Goal: Task Accomplishment & Management: Use online tool/utility

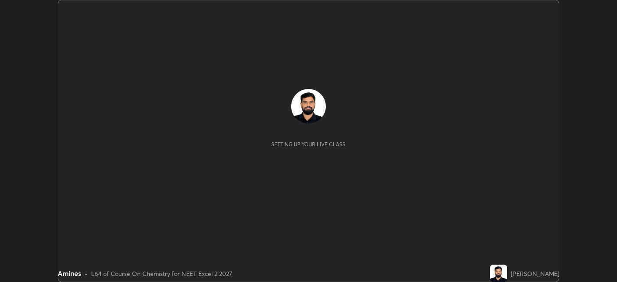
scroll to position [282, 617]
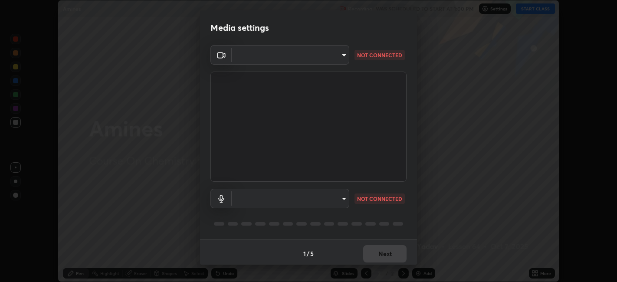
type input "e8d69c7dc0c2a56c5aabaa85415bde81fe71d5f71f3198f3fc497bb9ff74f4e0"
type input "communications"
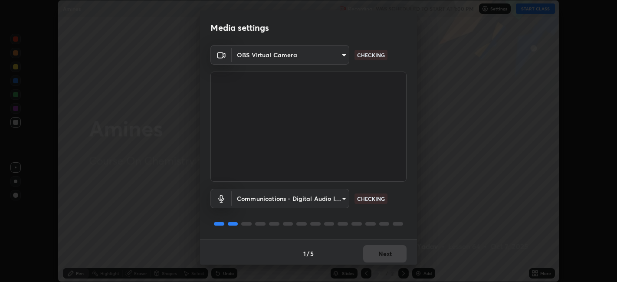
scroll to position [2, 0]
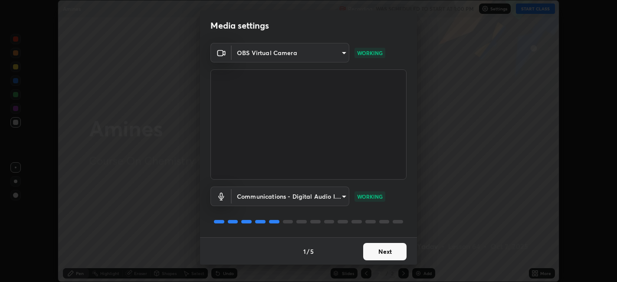
click at [387, 252] on button "Next" at bounding box center [384, 251] width 43 height 17
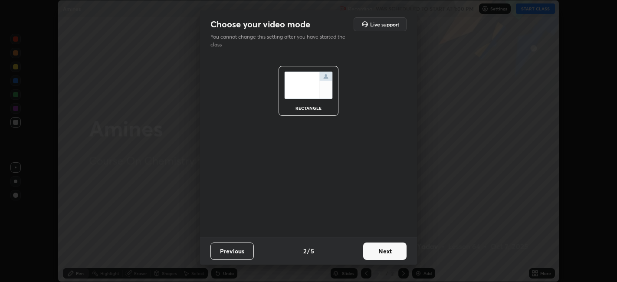
click at [389, 249] on button "Next" at bounding box center [384, 251] width 43 height 17
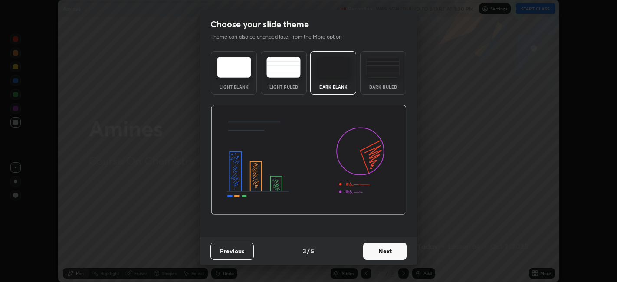
click at [397, 88] on div "Dark Ruled" at bounding box center [383, 87] width 35 height 4
click at [387, 248] on button "Next" at bounding box center [384, 251] width 43 height 17
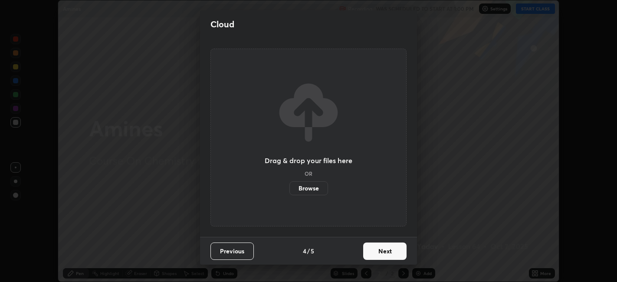
click at [391, 248] on button "Next" at bounding box center [384, 251] width 43 height 17
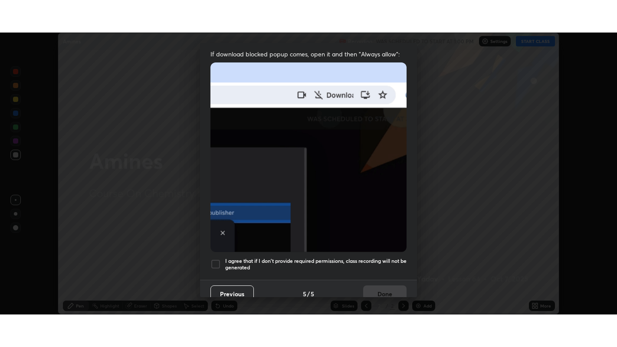
scroll to position [179, 0]
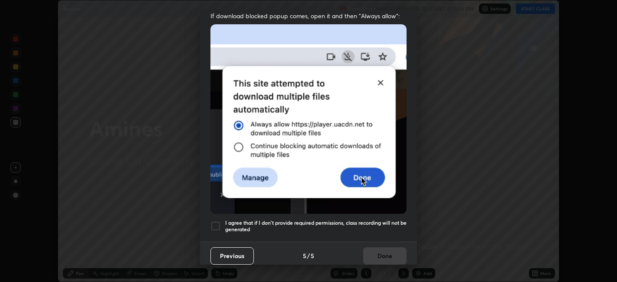
click at [377, 224] on h5 "I agree that if I don't provide required permissions, class recording will not …" at bounding box center [315, 226] width 181 height 13
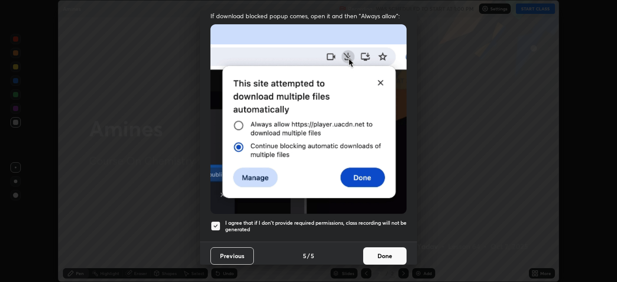
click at [377, 248] on button "Done" at bounding box center [384, 255] width 43 height 17
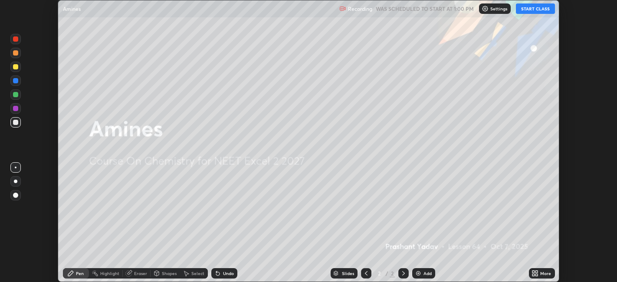
click at [538, 10] on button "START CLASS" at bounding box center [535, 8] width 39 height 10
click at [542, 276] on div "More" at bounding box center [542, 273] width 26 height 10
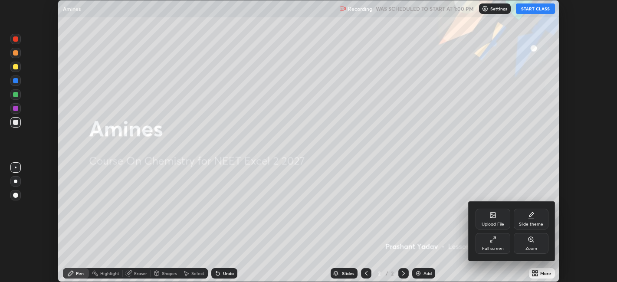
click at [491, 249] on div "Full screen" at bounding box center [493, 248] width 22 height 4
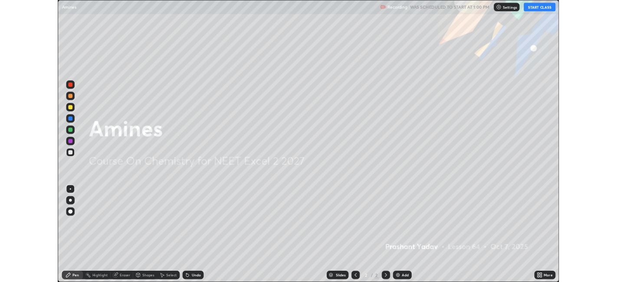
scroll to position [347, 617]
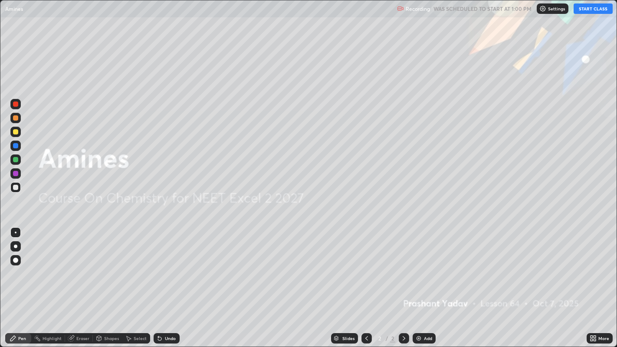
click at [428, 282] on div "Add" at bounding box center [428, 338] width 8 height 4
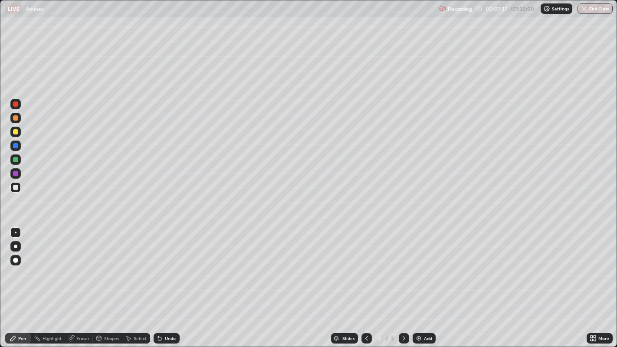
click at [167, 282] on div "Undo" at bounding box center [167, 338] width 26 height 10
click at [421, 282] on img at bounding box center [418, 338] width 7 height 7
click at [429, 282] on div "Add" at bounding box center [428, 338] width 8 height 4
click at [423, 282] on div "Add" at bounding box center [424, 338] width 23 height 10
click at [174, 282] on div "Undo" at bounding box center [167, 338] width 26 height 10
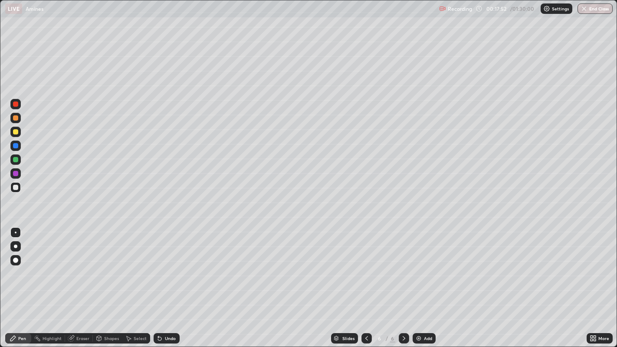
click at [75, 282] on div "Eraser" at bounding box center [79, 338] width 28 height 10
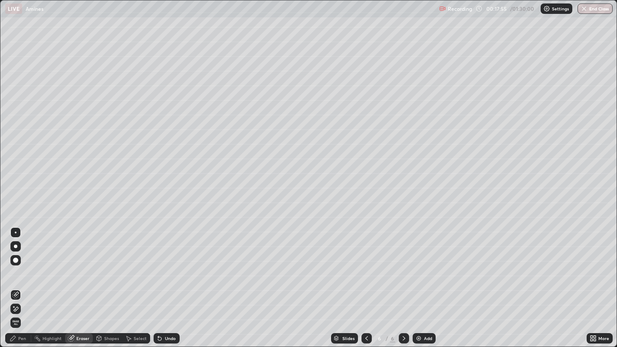
click at [20, 282] on div "Pen" at bounding box center [22, 338] width 8 height 4
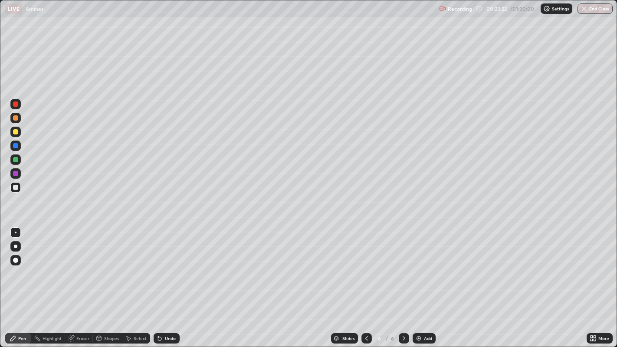
click at [426, 282] on div "Add" at bounding box center [424, 338] width 23 height 10
click at [423, 282] on div "Add" at bounding box center [424, 338] width 23 height 10
click at [424, 282] on div "Add" at bounding box center [424, 338] width 23 height 10
click at [421, 282] on img at bounding box center [418, 338] width 7 height 7
click at [162, 282] on div "Undo" at bounding box center [167, 338] width 26 height 10
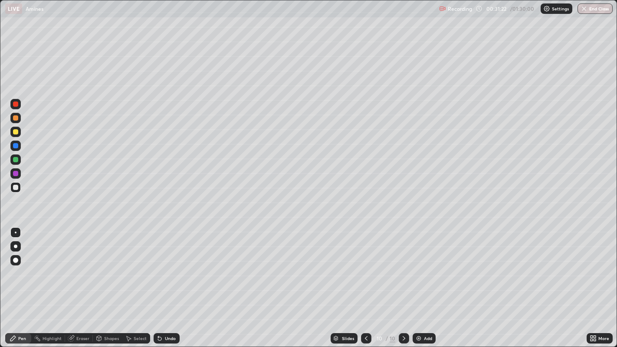
click at [168, 282] on div "Undo" at bounding box center [170, 338] width 11 height 4
click at [163, 282] on div "Undo" at bounding box center [167, 338] width 26 height 10
click at [167, 282] on div "Undo" at bounding box center [170, 338] width 11 height 4
click at [424, 282] on div "Add" at bounding box center [428, 338] width 8 height 4
click at [167, 282] on div "Undo" at bounding box center [170, 338] width 11 height 4
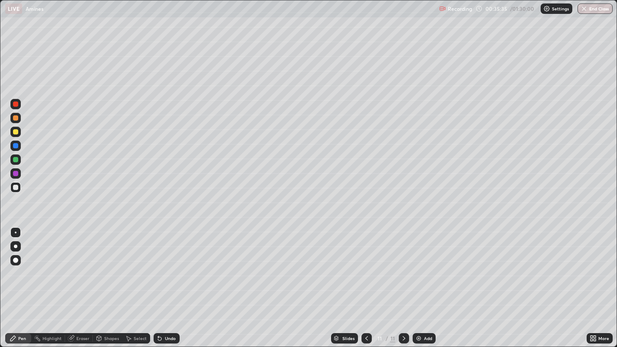
click at [168, 282] on div "Undo" at bounding box center [170, 338] width 11 height 4
click at [417, 282] on img at bounding box center [418, 338] width 7 height 7
click at [419, 282] on img at bounding box center [418, 338] width 7 height 7
click at [172, 282] on div "Undo" at bounding box center [170, 338] width 11 height 4
click at [170, 282] on div "Undo" at bounding box center [170, 338] width 11 height 4
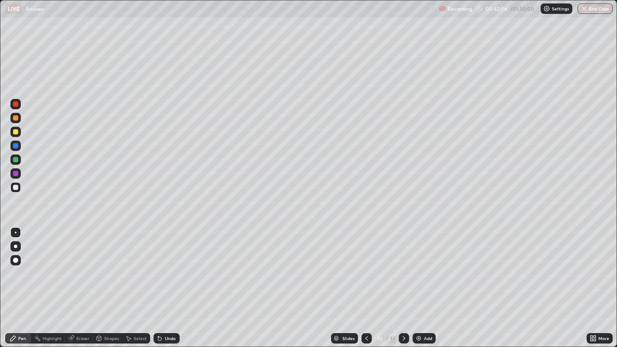
click at [169, 282] on div "Undo" at bounding box center [170, 338] width 11 height 4
click at [167, 282] on div "Undo" at bounding box center [170, 338] width 11 height 4
click at [171, 282] on div "Undo" at bounding box center [170, 338] width 11 height 4
click at [174, 282] on div "Undo" at bounding box center [170, 338] width 11 height 4
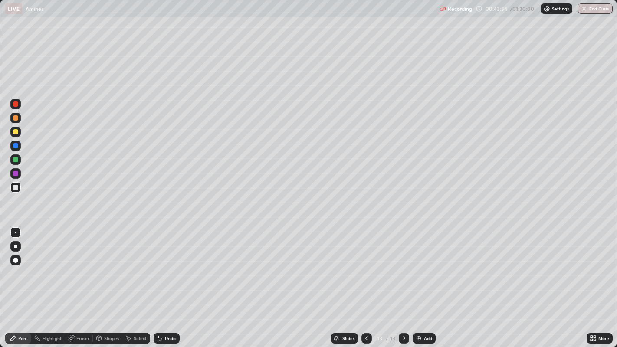
click at [79, 282] on div "Eraser" at bounding box center [82, 338] width 13 height 4
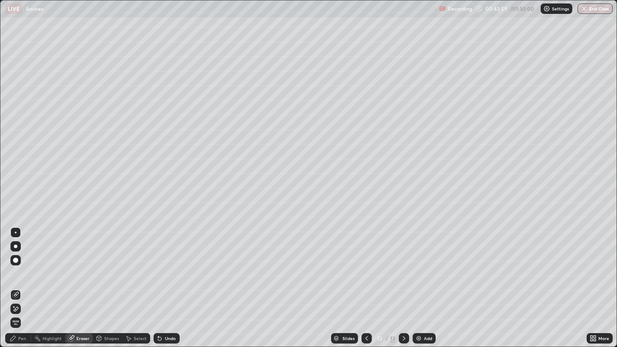
click at [23, 282] on div "Pen" at bounding box center [22, 338] width 8 height 4
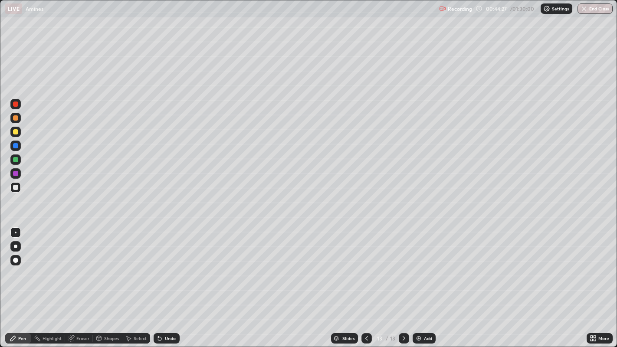
click at [81, 282] on div "Eraser" at bounding box center [82, 338] width 13 height 4
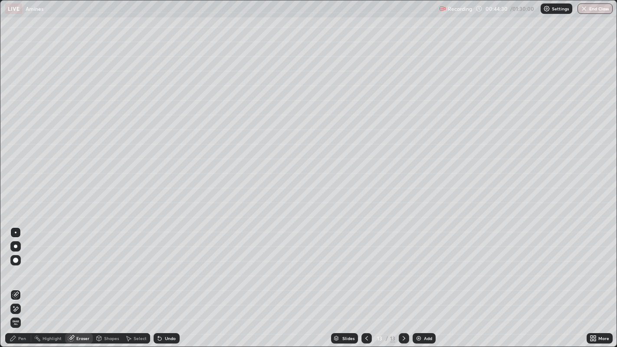
click at [22, 282] on div "Pen" at bounding box center [22, 338] width 8 height 4
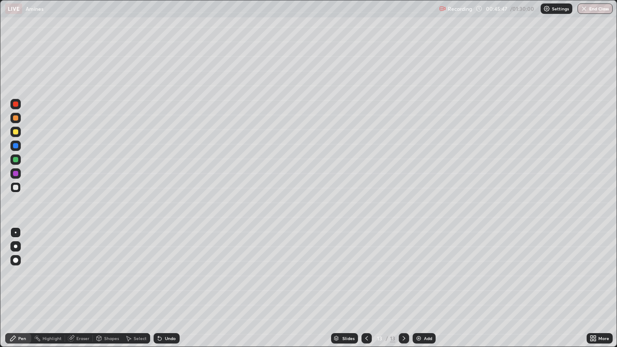
click at [421, 282] on div "Add" at bounding box center [424, 338] width 23 height 10
click at [365, 282] on icon at bounding box center [366, 338] width 7 height 7
click at [174, 282] on div "Undo" at bounding box center [170, 338] width 11 height 4
click at [171, 282] on div "Undo" at bounding box center [167, 338] width 26 height 10
click at [420, 282] on img at bounding box center [418, 338] width 7 height 7
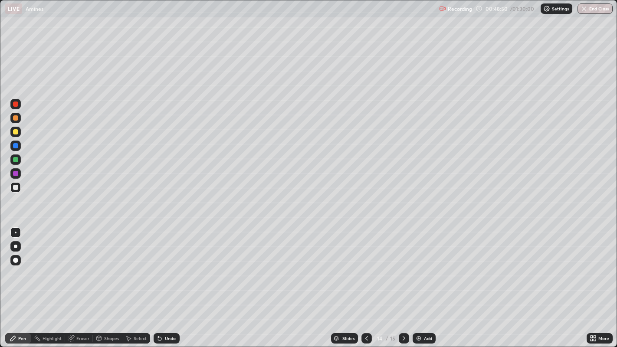
click at [175, 282] on div "Undo" at bounding box center [167, 338] width 26 height 10
click at [78, 282] on div "Eraser" at bounding box center [79, 338] width 28 height 10
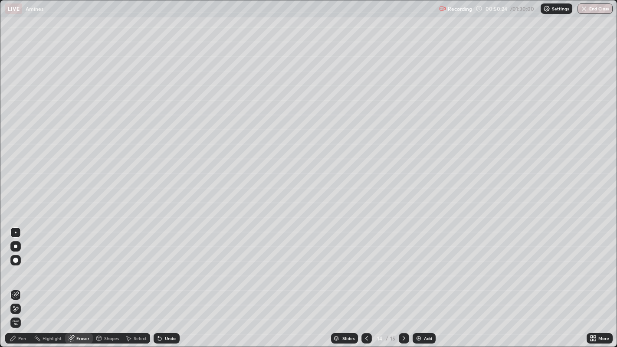
click at [20, 282] on div "Pen" at bounding box center [22, 338] width 8 height 4
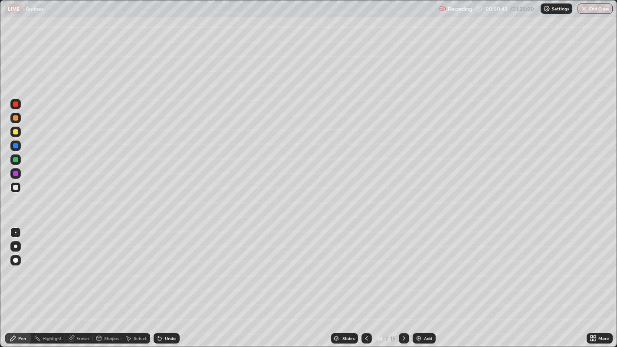
click at [170, 282] on div "Undo" at bounding box center [170, 338] width 11 height 4
click at [79, 282] on div "Eraser" at bounding box center [82, 338] width 13 height 4
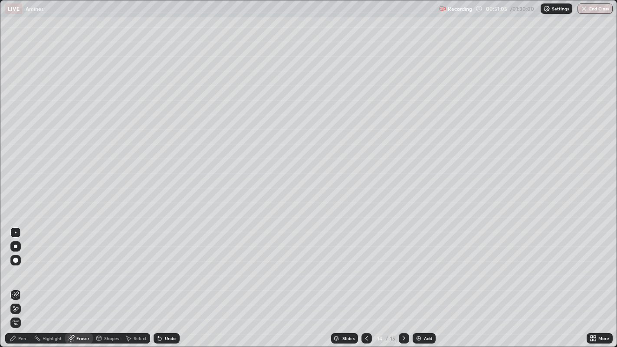
click at [22, 282] on div "Pen" at bounding box center [22, 338] width 8 height 4
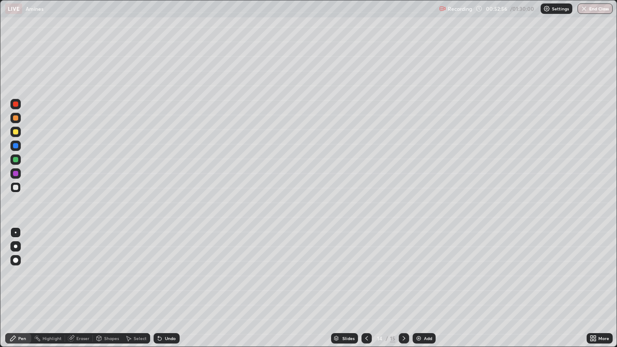
click at [420, 282] on img at bounding box center [418, 338] width 7 height 7
click at [428, 282] on div "Add" at bounding box center [424, 338] width 23 height 10
click at [79, 282] on div "Eraser" at bounding box center [82, 338] width 13 height 4
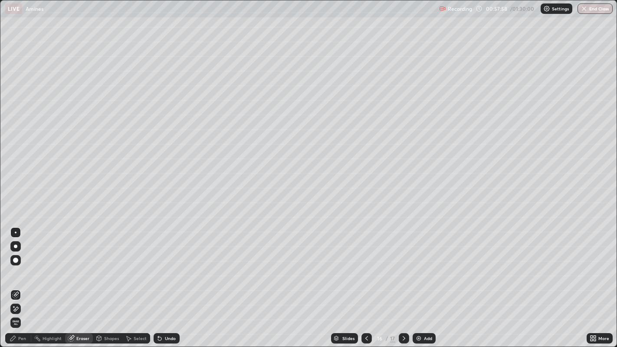
click at [19, 282] on div "Pen" at bounding box center [22, 338] width 8 height 4
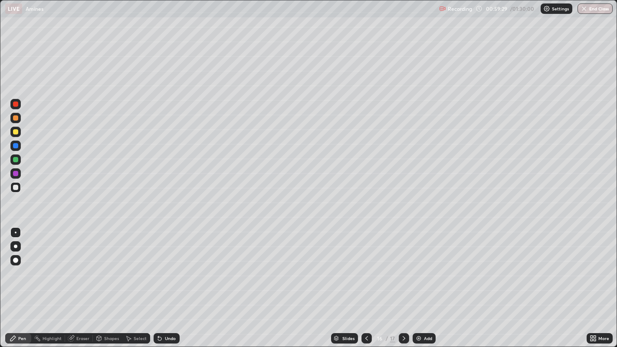
click at [83, 282] on div "Eraser" at bounding box center [82, 338] width 13 height 4
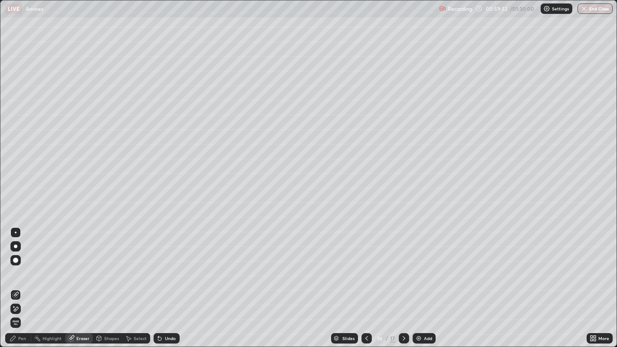
click at [22, 282] on div "Pen" at bounding box center [22, 338] width 8 height 4
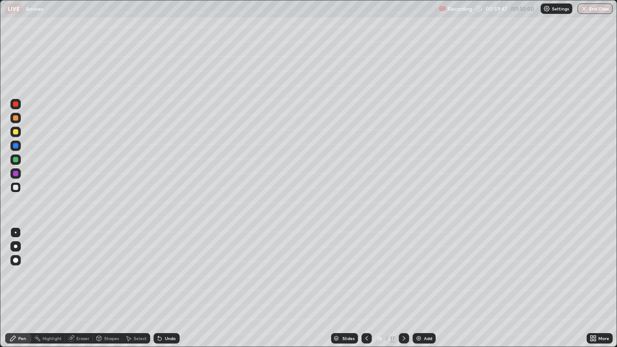
click at [164, 282] on div "Undo" at bounding box center [167, 338] width 26 height 10
click at [166, 282] on div "Undo" at bounding box center [167, 338] width 26 height 10
click at [173, 282] on div "Undo" at bounding box center [167, 338] width 26 height 10
click at [164, 282] on div "Undo" at bounding box center [167, 338] width 26 height 10
click at [167, 282] on div "Undo" at bounding box center [170, 338] width 11 height 4
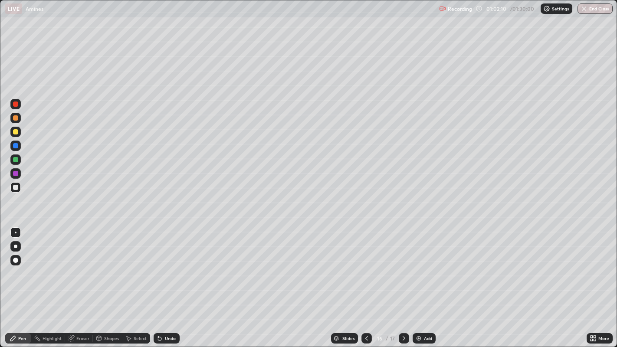
click at [168, 282] on div "Undo" at bounding box center [170, 338] width 11 height 4
click at [169, 282] on div "Undo" at bounding box center [170, 338] width 11 height 4
click at [167, 282] on div "Undo" at bounding box center [167, 338] width 26 height 10
click at [164, 282] on div "Undo" at bounding box center [167, 338] width 26 height 10
click at [167, 282] on div "Undo" at bounding box center [167, 338] width 26 height 10
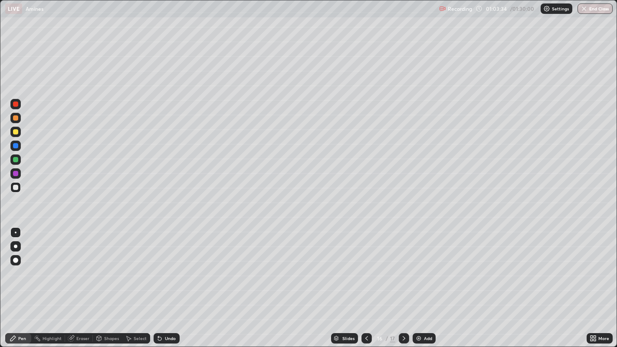
click at [424, 282] on div "Add" at bounding box center [428, 338] width 8 height 4
click at [366, 282] on icon at bounding box center [366, 338] width 7 height 7
click at [403, 282] on icon at bounding box center [403, 338] width 7 height 7
click at [365, 282] on icon at bounding box center [366, 338] width 7 height 7
click at [424, 282] on div "Add" at bounding box center [428, 338] width 8 height 4
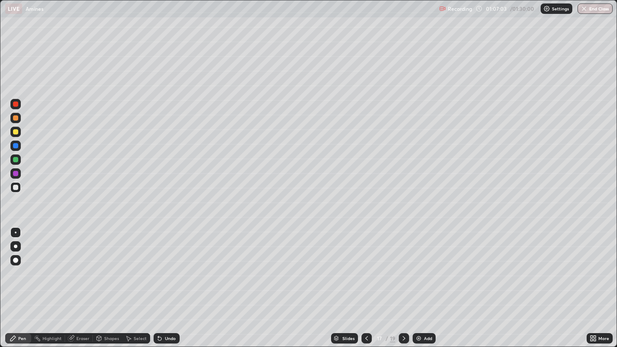
click at [420, 282] on img at bounding box center [418, 338] width 7 height 7
click at [420, 282] on div "Add" at bounding box center [424, 338] width 23 height 10
click at [425, 282] on div "Add" at bounding box center [428, 338] width 8 height 4
click at [365, 282] on icon at bounding box center [366, 338] width 7 height 7
click at [403, 282] on icon at bounding box center [403, 338] width 7 height 7
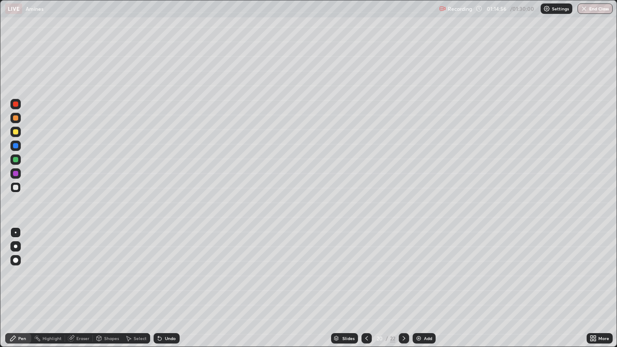
click at [364, 282] on div at bounding box center [366, 338] width 10 height 17
click at [403, 282] on icon at bounding box center [403, 338] width 7 height 7
click at [420, 282] on img at bounding box center [418, 338] width 7 height 7
click at [429, 282] on div "Add" at bounding box center [428, 338] width 8 height 4
click at [165, 282] on div "Undo" at bounding box center [167, 338] width 26 height 10
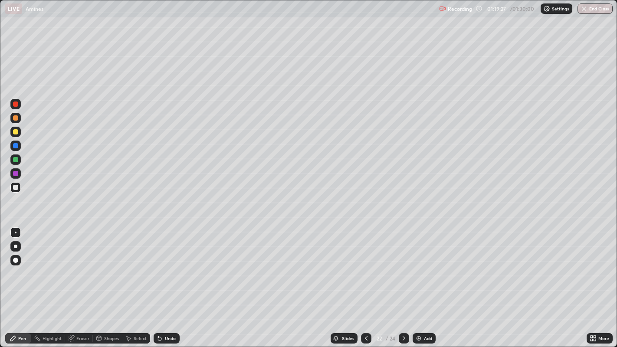
click at [165, 282] on div "Undo" at bounding box center [167, 338] width 26 height 10
click at [165, 282] on div "Undo" at bounding box center [170, 338] width 11 height 4
click at [365, 282] on icon at bounding box center [366, 338] width 7 height 7
click at [403, 282] on icon at bounding box center [403, 338] width 7 height 7
click at [422, 282] on div "Add" at bounding box center [424, 338] width 23 height 10
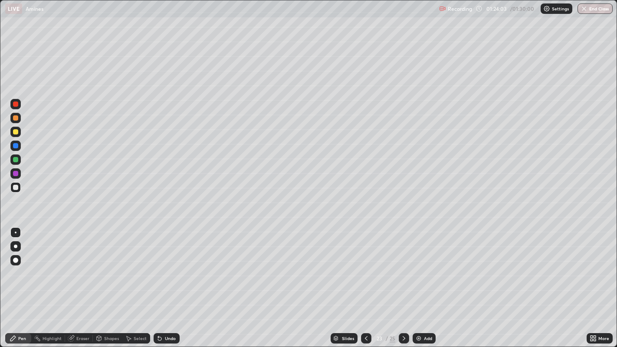
click at [172, 282] on div "Undo" at bounding box center [170, 338] width 11 height 4
click at [173, 282] on div "Undo" at bounding box center [170, 338] width 11 height 4
click at [175, 282] on div "Undo" at bounding box center [167, 338] width 26 height 10
click at [176, 282] on div "Undo" at bounding box center [167, 338] width 26 height 10
click at [174, 282] on div "Undo" at bounding box center [167, 338] width 26 height 10
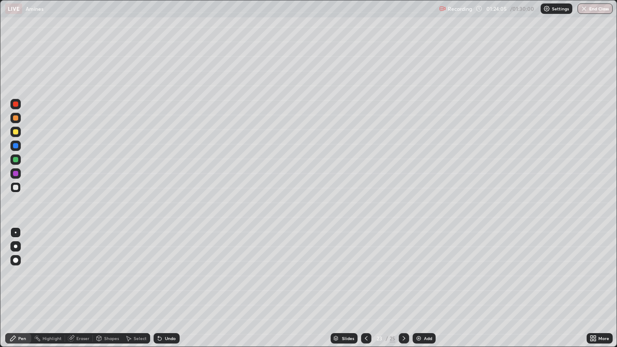
click at [174, 282] on div "Undo" at bounding box center [167, 338] width 26 height 10
click at [365, 282] on icon at bounding box center [366, 338] width 7 height 7
click at [364, 282] on div at bounding box center [366, 338] width 10 height 10
click at [596, 10] on button "End Class" at bounding box center [595, 8] width 34 height 10
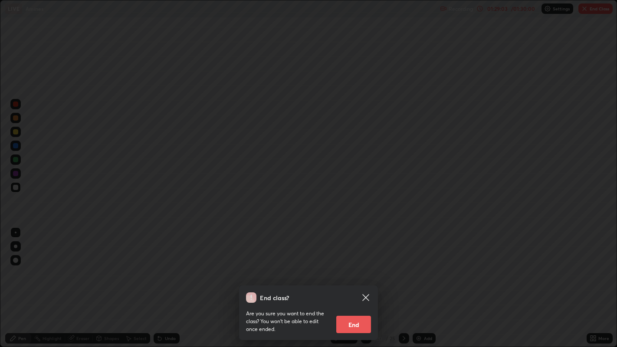
click at [344, 282] on button "End" at bounding box center [353, 324] width 35 height 17
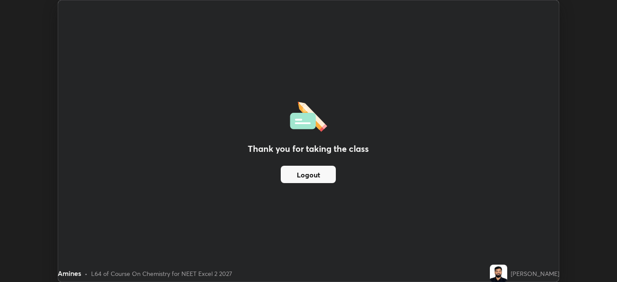
scroll to position [43105, 42769]
